Goal: Information Seeking & Learning: Stay updated

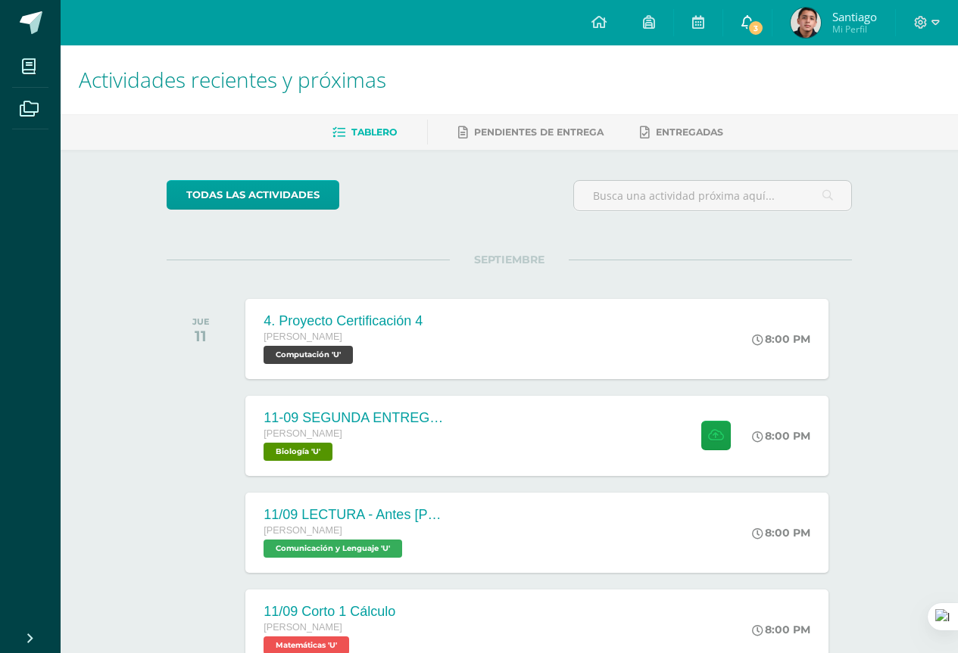
click at [741, 35] on link "3" at bounding box center [747, 22] width 48 height 45
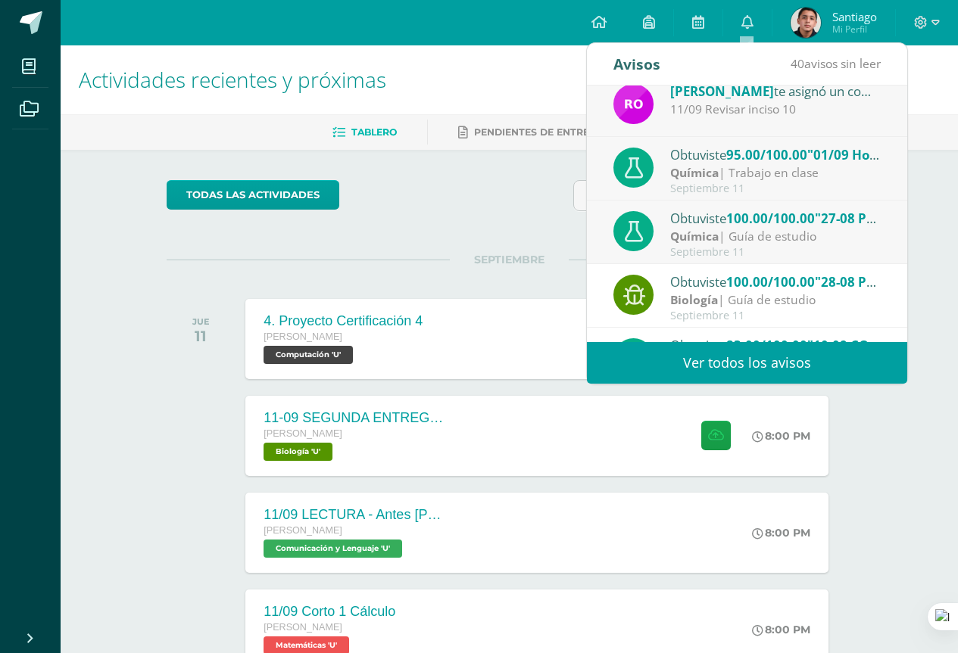
scroll to position [151, 0]
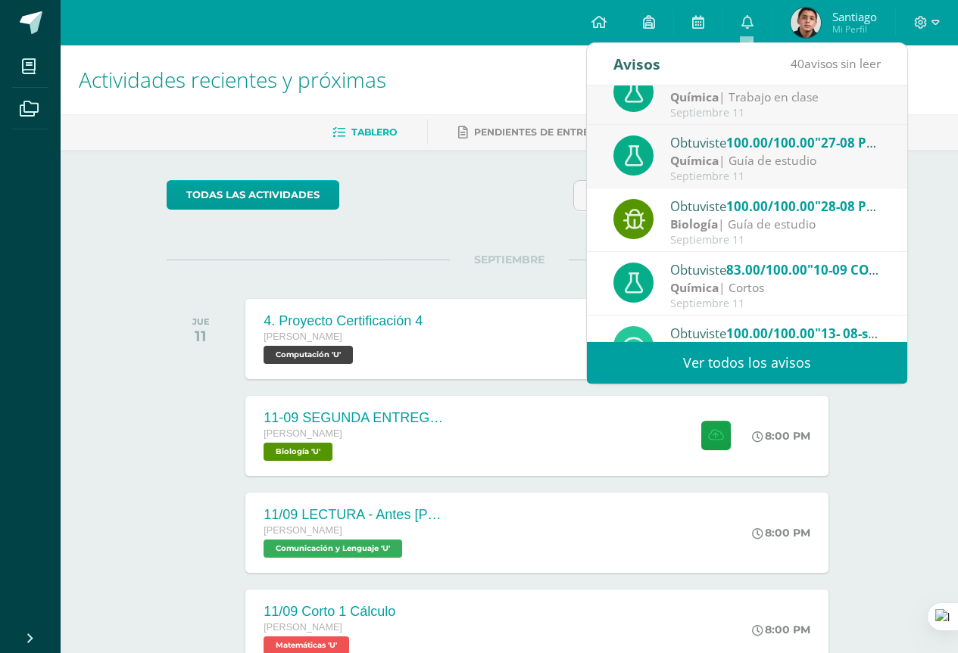
click at [753, 179] on div "Septiembre 11" at bounding box center [775, 176] width 210 height 13
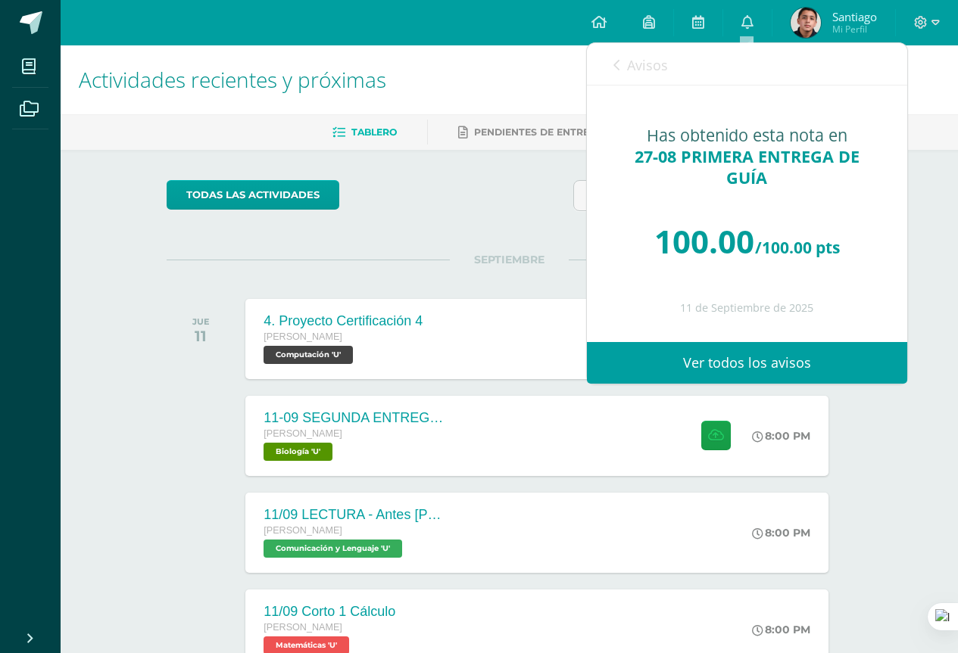
click at [637, 70] on span "Avisos" at bounding box center [647, 65] width 41 height 18
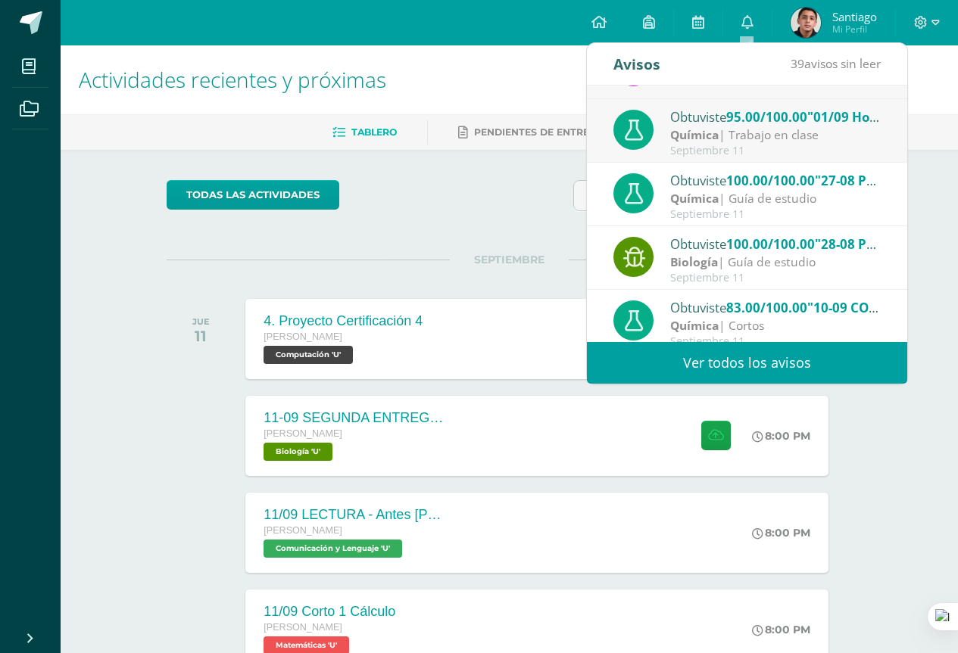
scroll to position [76, 0]
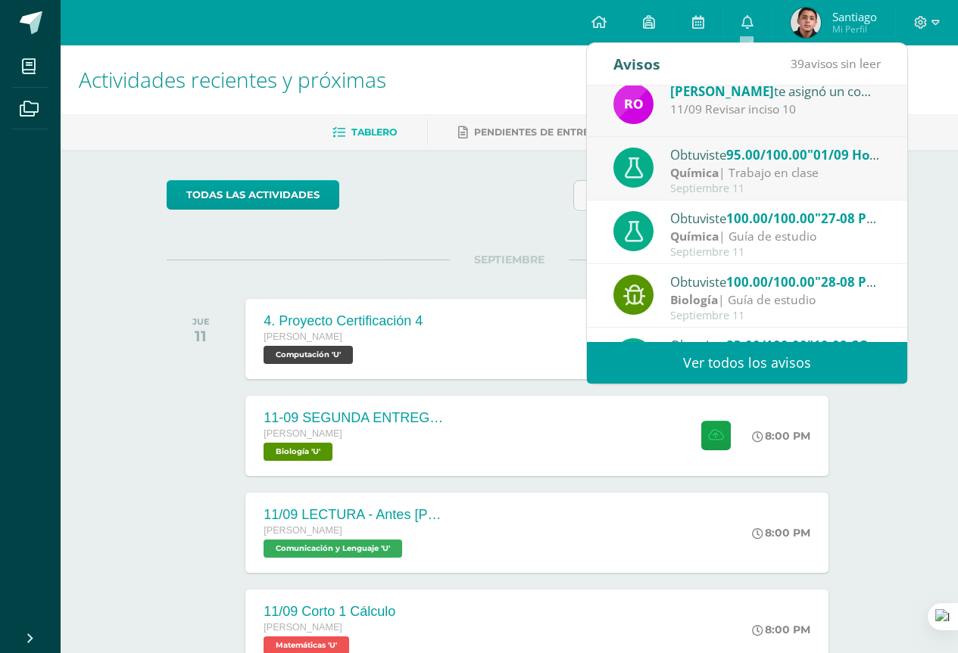
click at [692, 182] on div "Septiembre 11" at bounding box center [775, 188] width 210 height 13
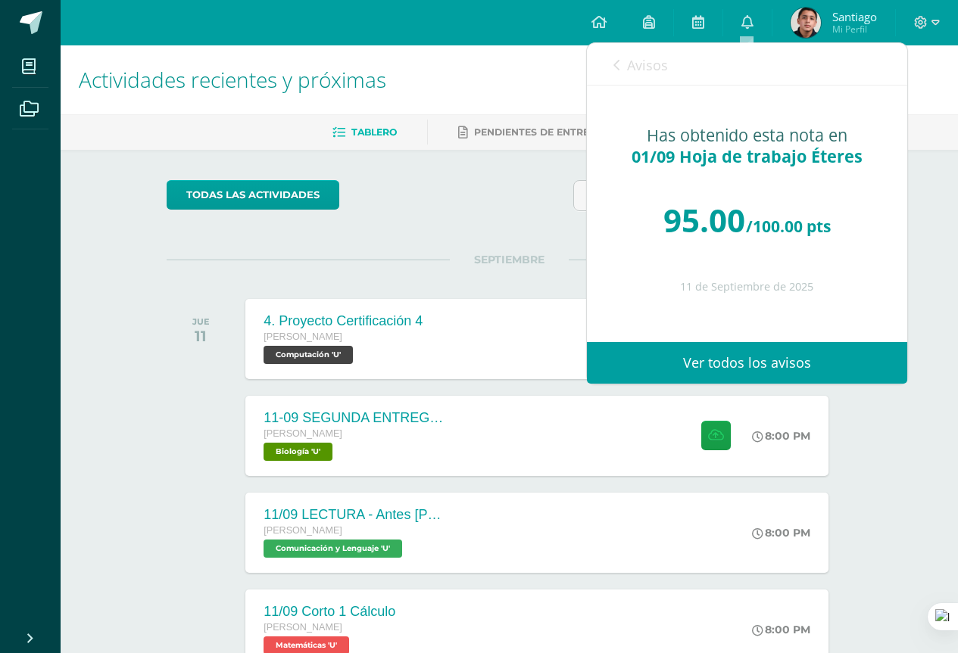
click at [658, 67] on span "Avisos" at bounding box center [647, 65] width 41 height 18
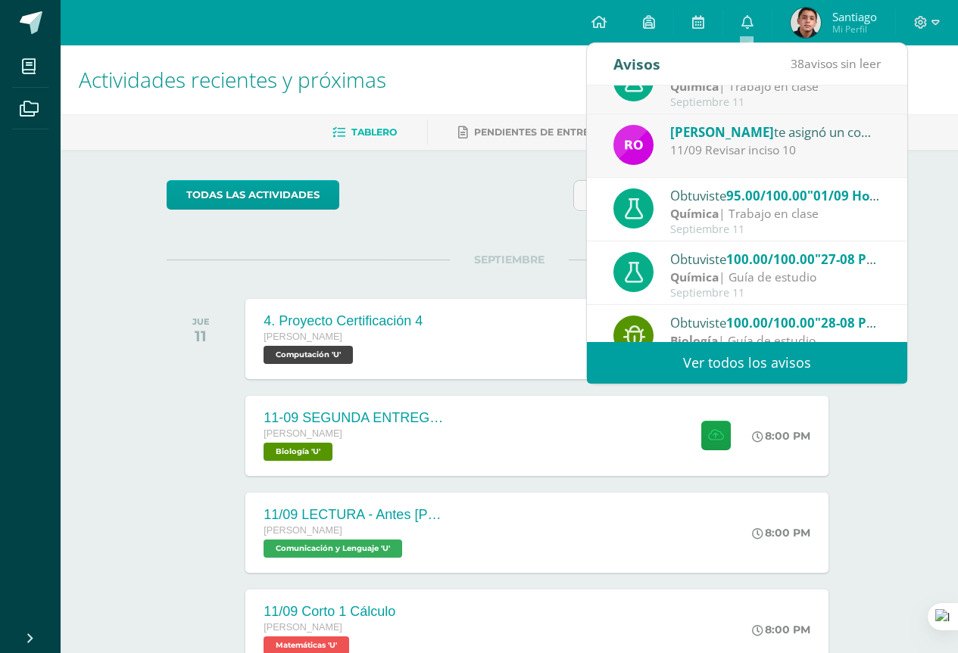
scroll to position [0, 0]
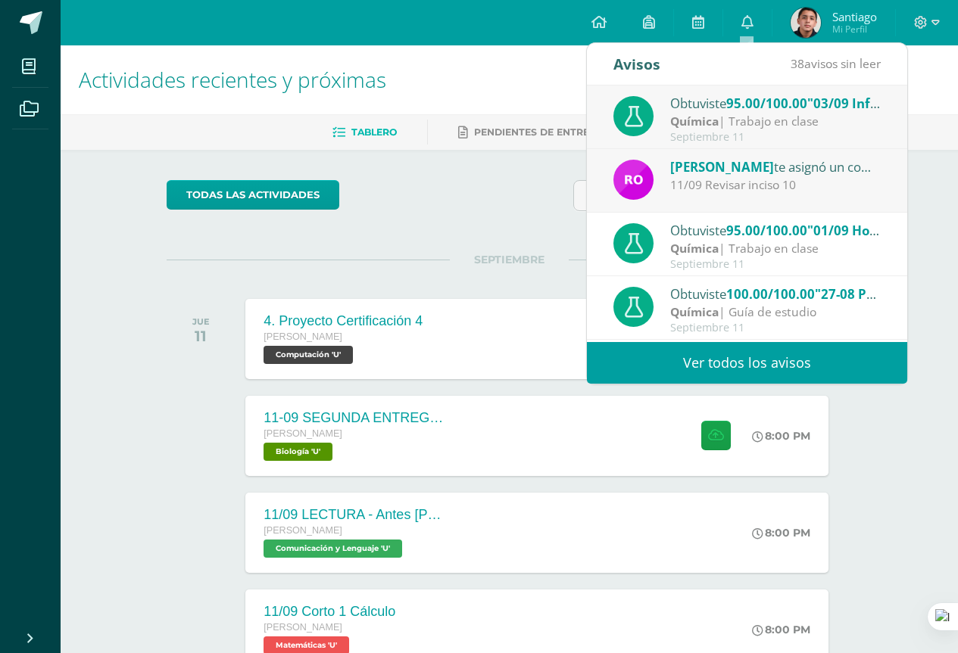
click at [747, 189] on div "11/09 Revisar inciso 10" at bounding box center [775, 184] width 210 height 17
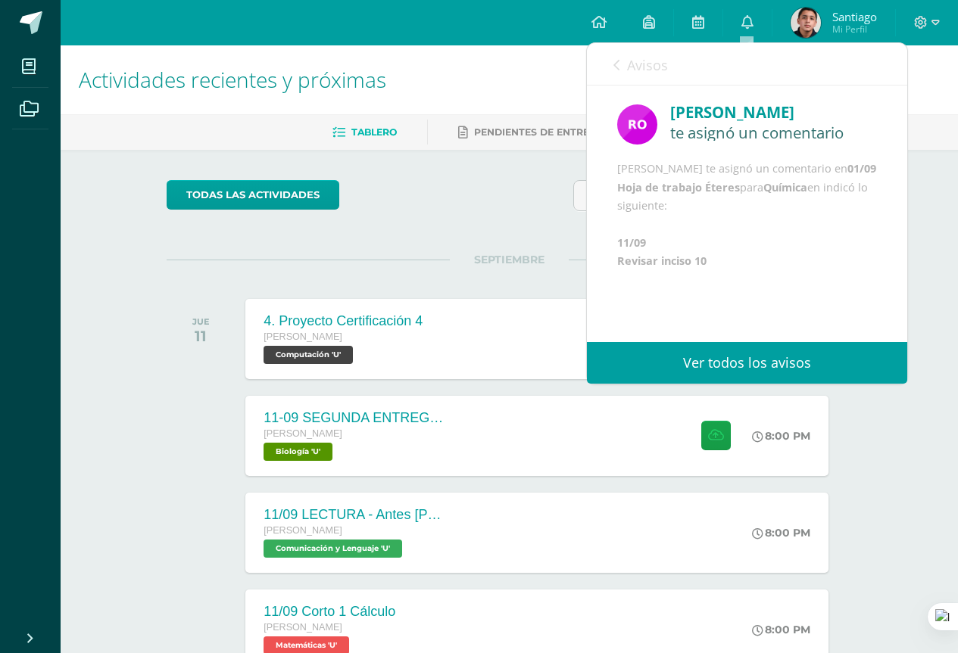
click at [665, 70] on span "Avisos" at bounding box center [647, 65] width 41 height 18
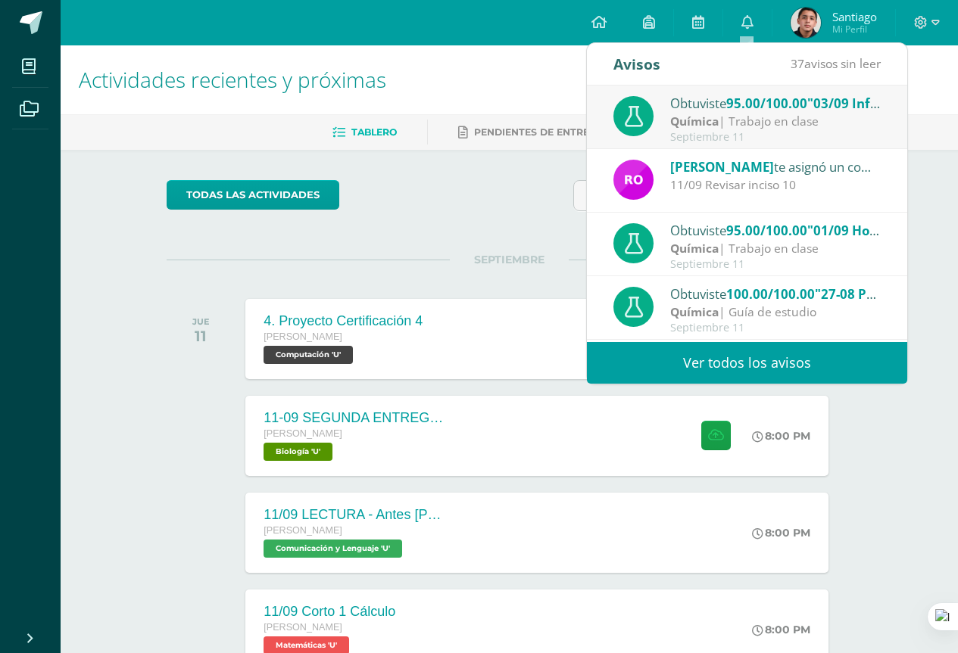
click at [697, 125] on strong "Química" at bounding box center [694, 121] width 48 height 17
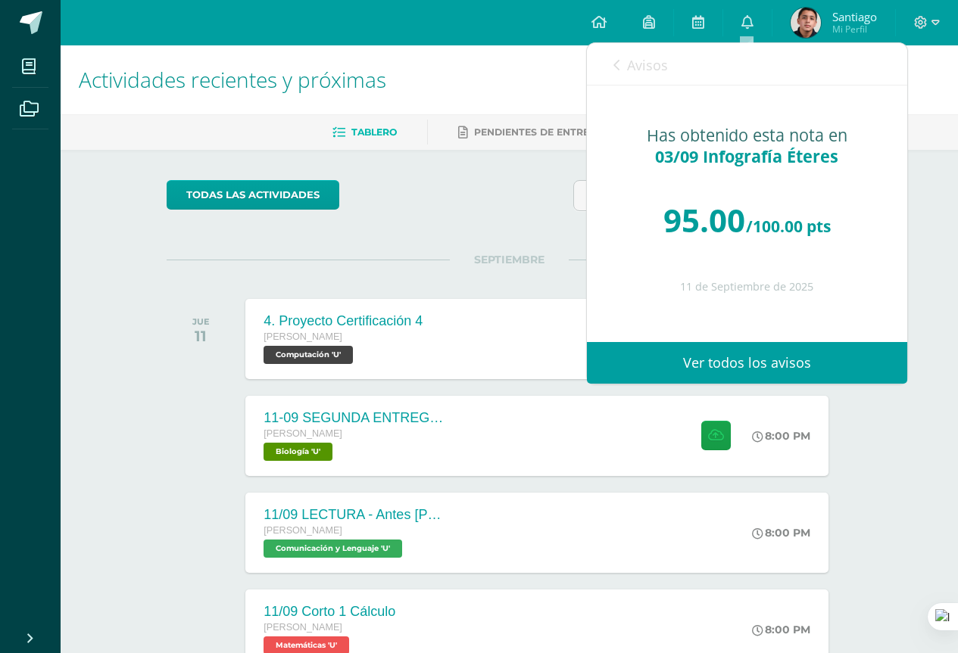
click at [664, 72] on span "Avisos" at bounding box center [647, 65] width 41 height 18
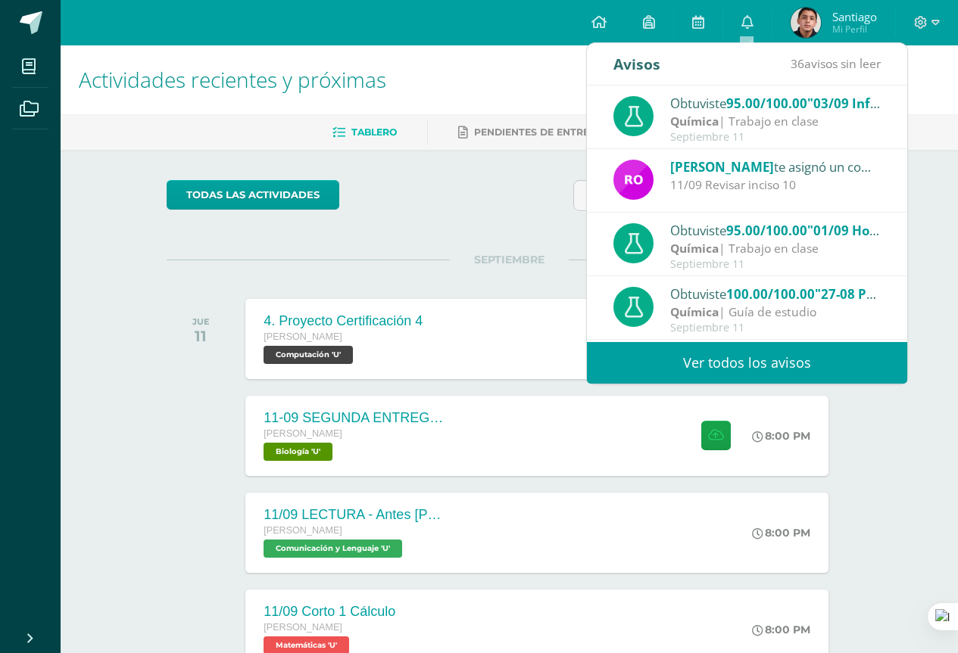
click at [691, 259] on div "Septiembre 11" at bounding box center [775, 264] width 210 height 13
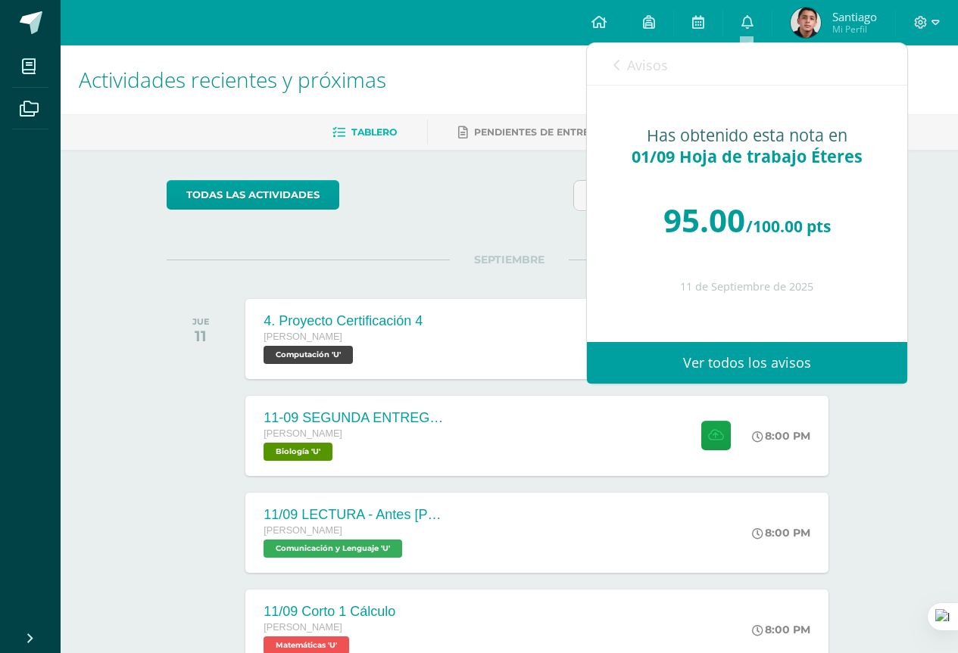
click at [653, 67] on span "Avisos" at bounding box center [647, 65] width 41 height 18
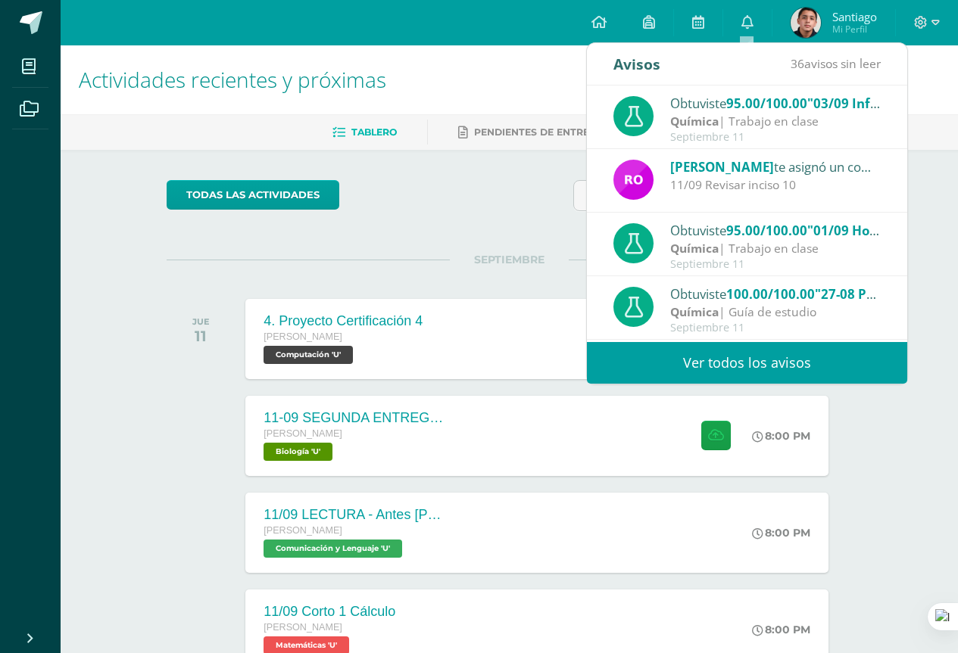
click at [452, 218] on div "todas las Actividades" at bounding box center [509, 201] width 697 height 43
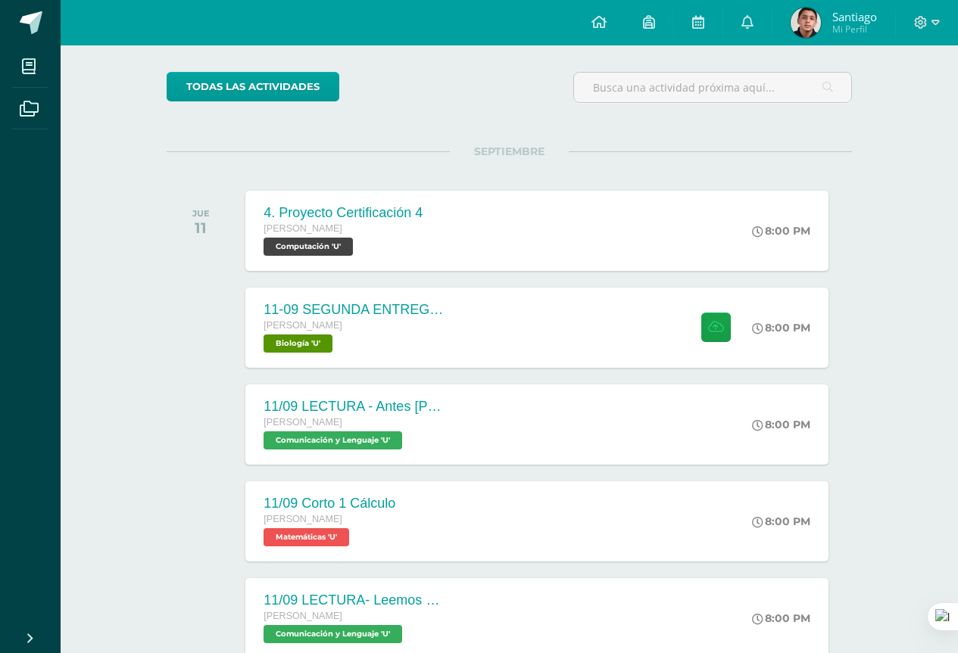
scroll to position [79, 0]
